Goal: Information Seeking & Learning: Learn about a topic

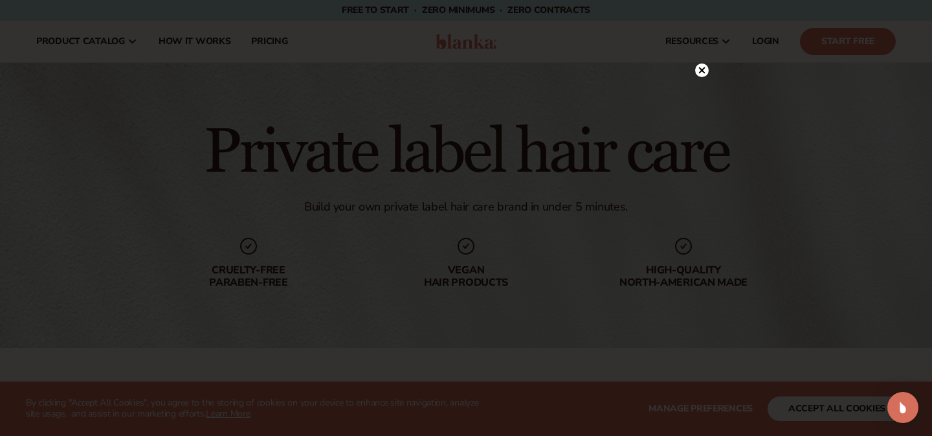
click at [701, 71] on icon at bounding box center [702, 70] width 6 height 6
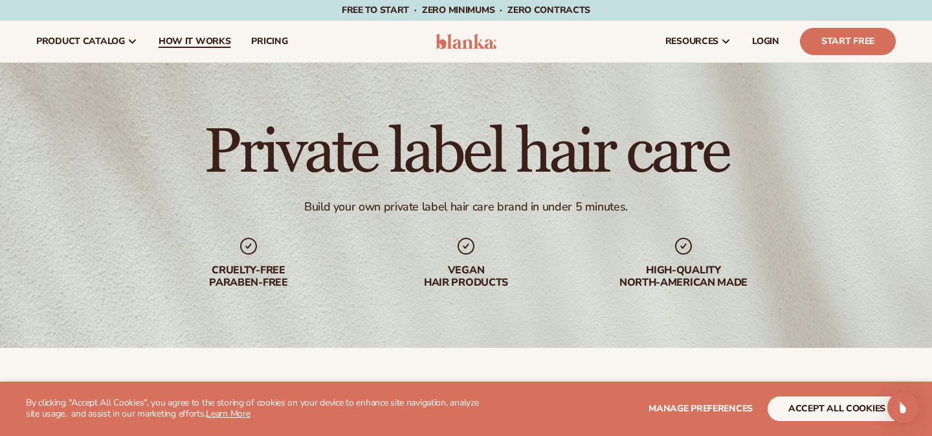
click at [207, 39] on span "How It Works" at bounding box center [195, 41] width 73 height 10
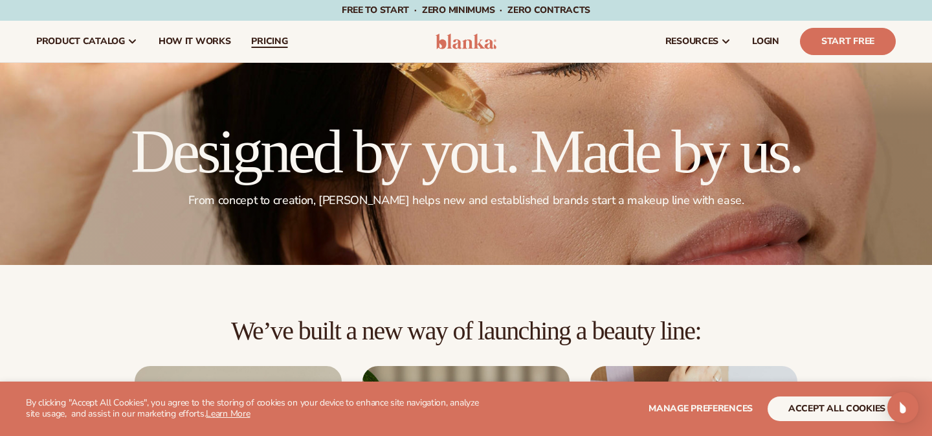
click at [270, 43] on span "pricing" at bounding box center [269, 41] width 36 height 10
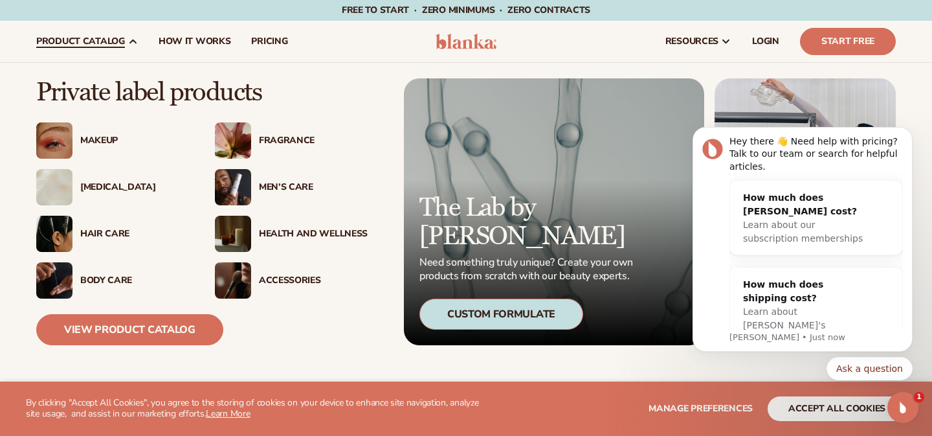
click at [100, 232] on div "Hair Care" at bounding box center [134, 234] width 109 height 11
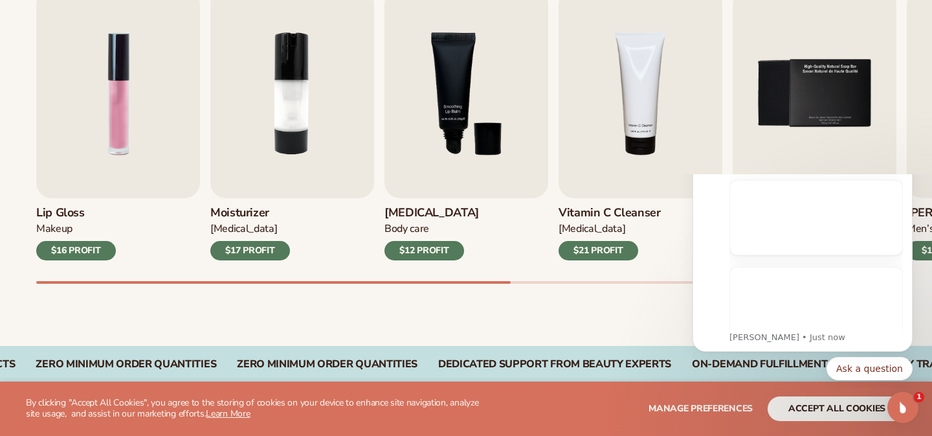
scroll to position [490, 0]
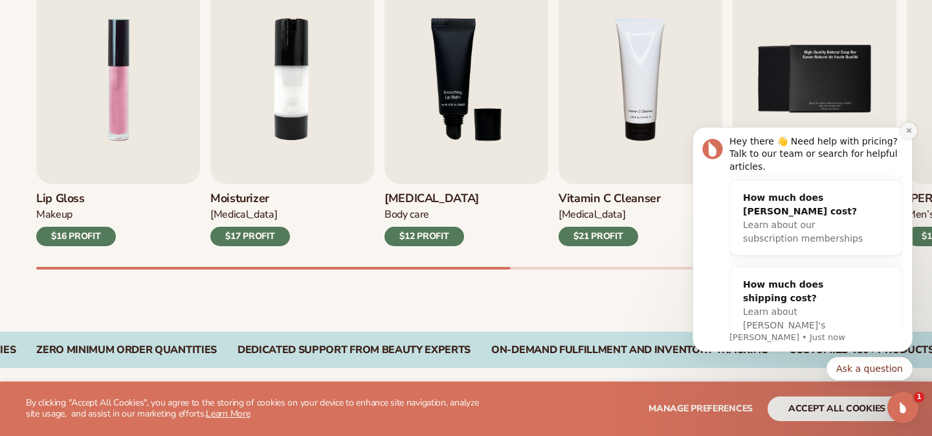
click at [910, 134] on icon "Dismiss notification" at bounding box center [909, 130] width 7 height 7
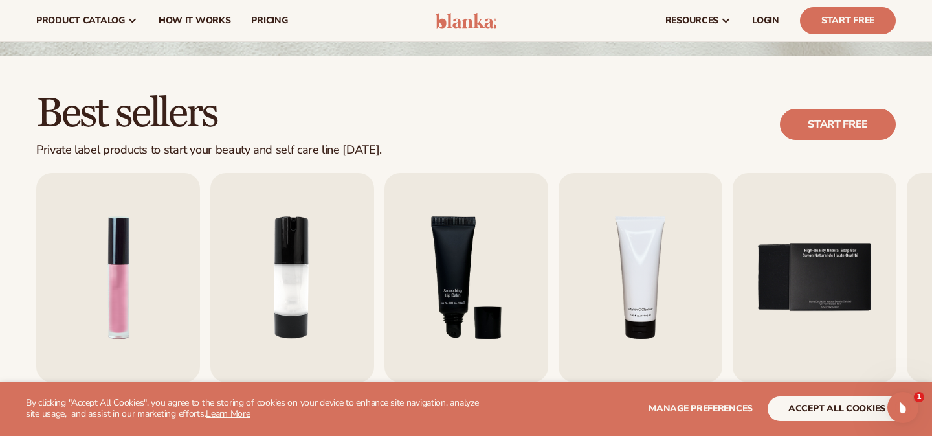
scroll to position [0, 0]
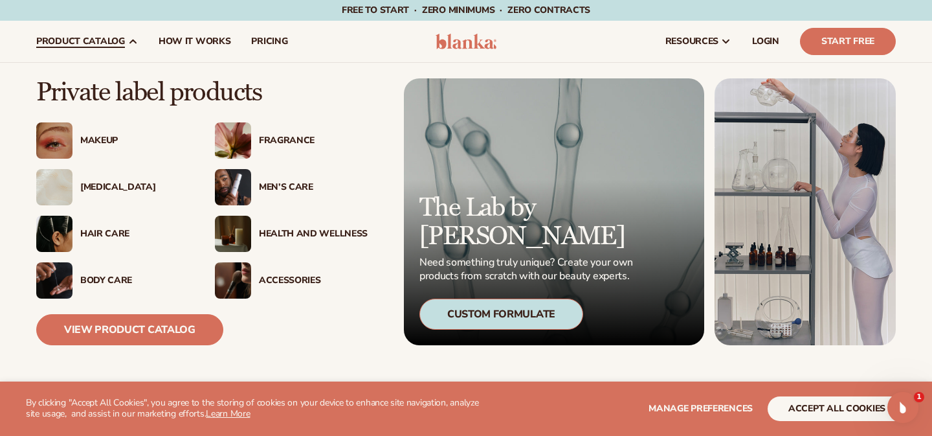
click at [60, 234] on img at bounding box center [54, 234] width 36 height 36
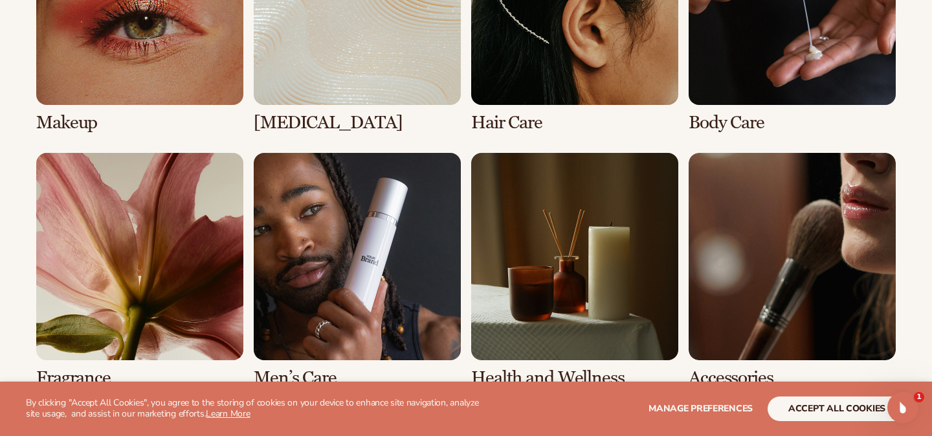
scroll to position [1127, 0]
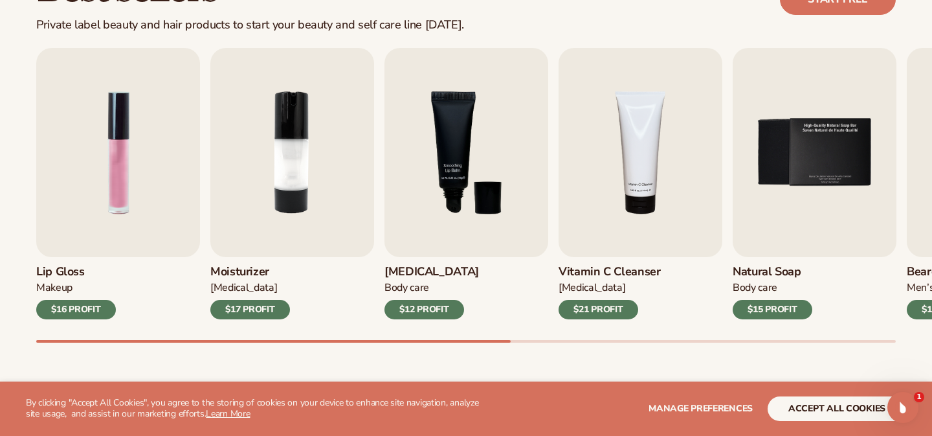
scroll to position [434, 0]
